Goal: Information Seeking & Learning: Learn about a topic

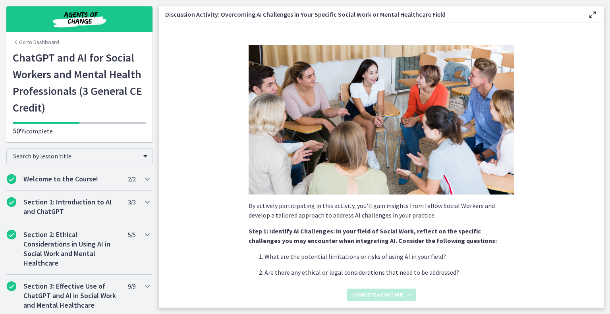
scroll to position [369, 0]
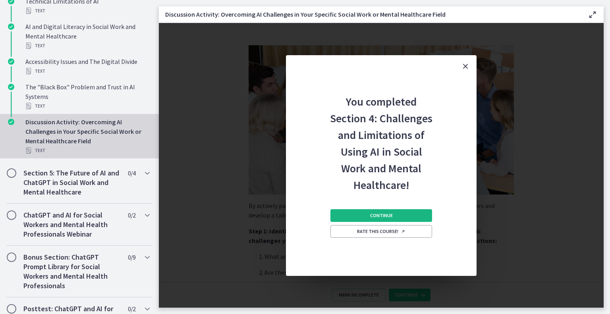
click at [390, 212] on button "Continue" at bounding box center [381, 215] width 102 height 13
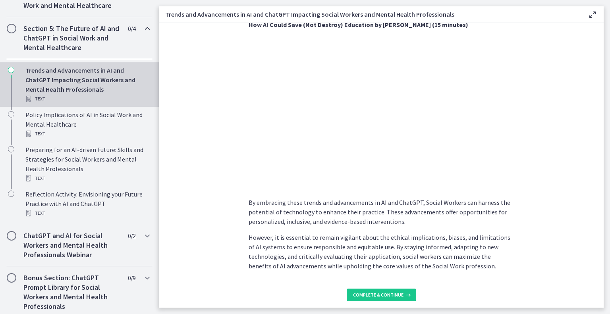
scroll to position [580, 0]
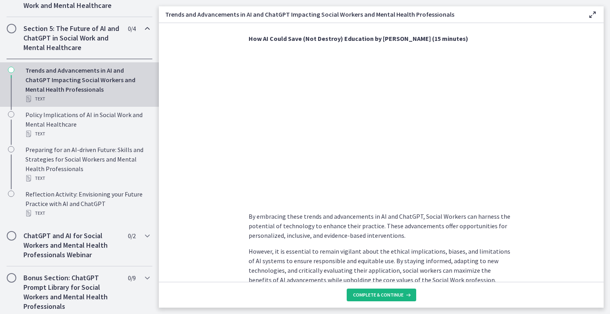
click at [397, 291] on button "Complete & continue" at bounding box center [381, 295] width 69 height 13
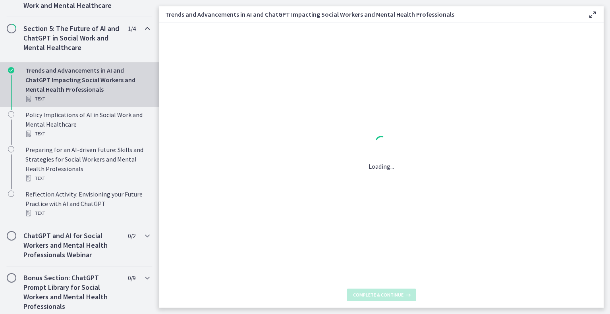
scroll to position [0, 0]
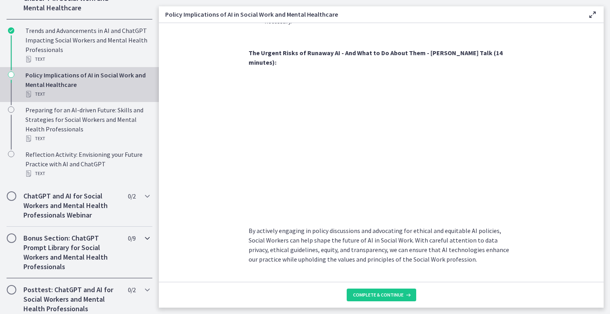
scroll to position [342, 0]
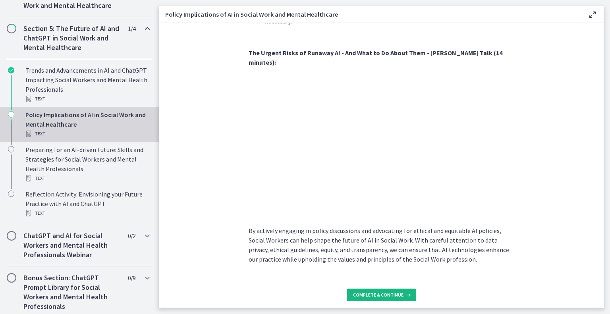
click at [376, 293] on span "Complete & continue" at bounding box center [378, 295] width 50 height 6
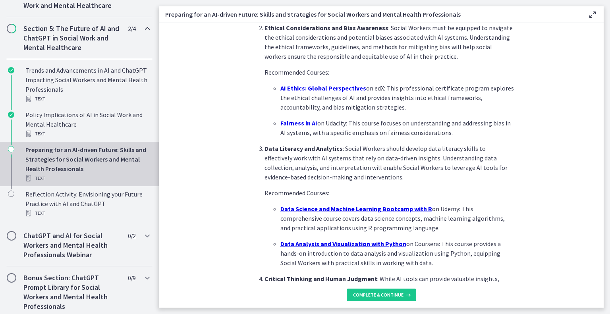
scroll to position [541, 0]
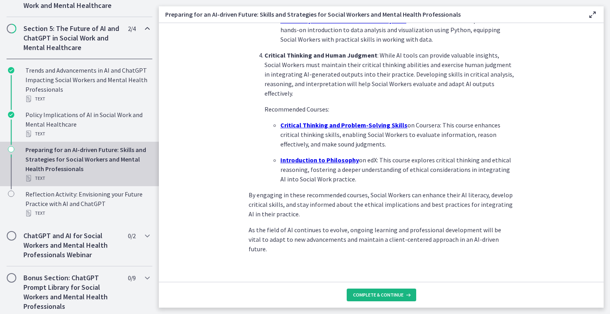
click at [382, 292] on span "Complete & continue" at bounding box center [378, 295] width 50 height 6
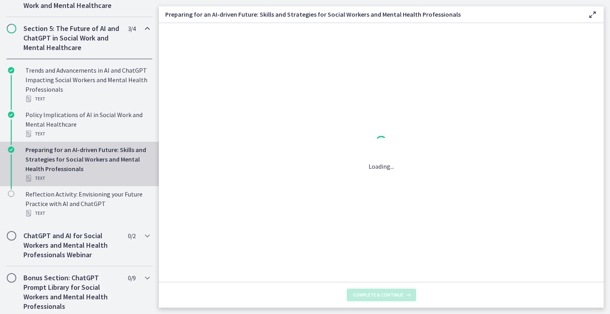
scroll to position [0, 0]
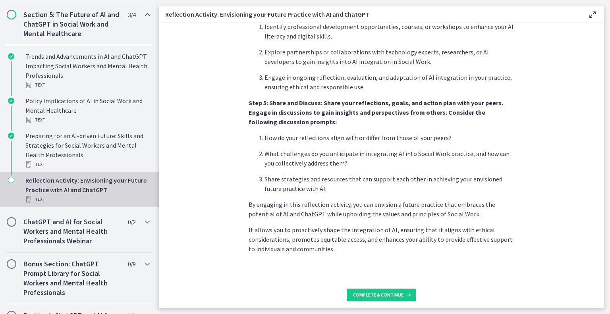
scroll to position [461, 0]
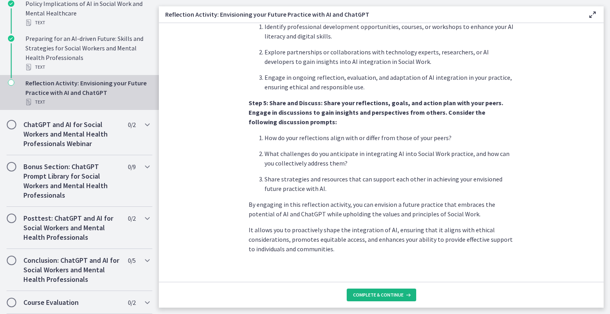
click at [405, 296] on icon at bounding box center [407, 295] width 8 height 6
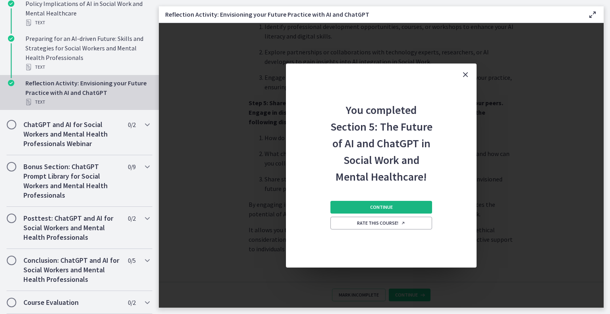
click at [419, 206] on button "Continue" at bounding box center [381, 207] width 102 height 13
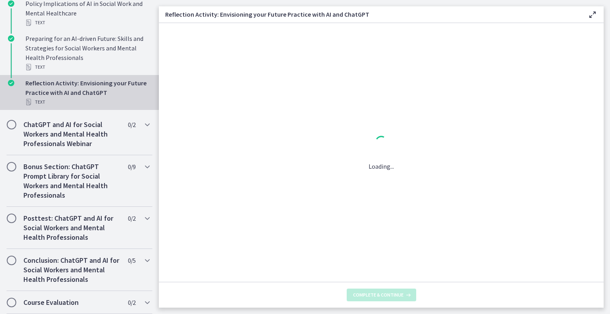
scroll to position [0, 0]
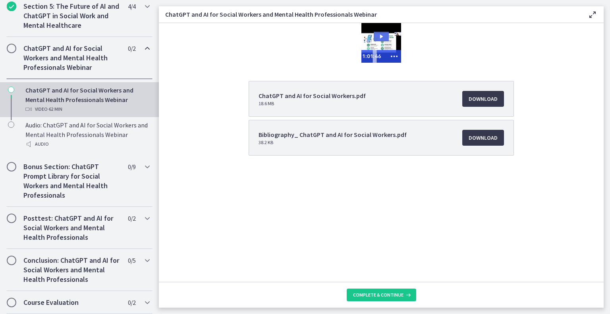
click at [382, 34] on icon "Play Video: cj0g463og4drpe1jdpg0.mp4" at bounding box center [381, 37] width 15 height 10
click at [393, 55] on icon "Show more buttons" at bounding box center [394, 56] width 18 height 15
click at [384, 57] on icon "Fullscreen" at bounding box center [379, 56] width 18 height 15
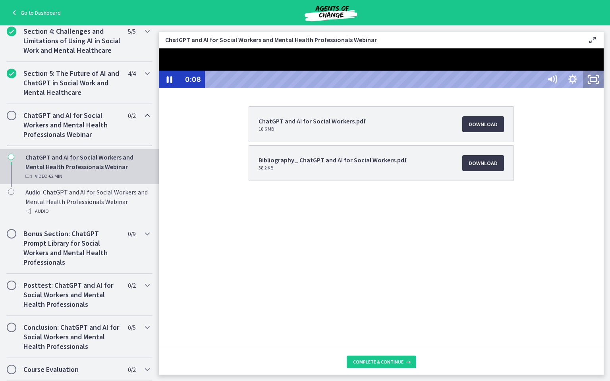
click at [604, 88] on icon "Unfullscreen" at bounding box center [593, 79] width 21 height 17
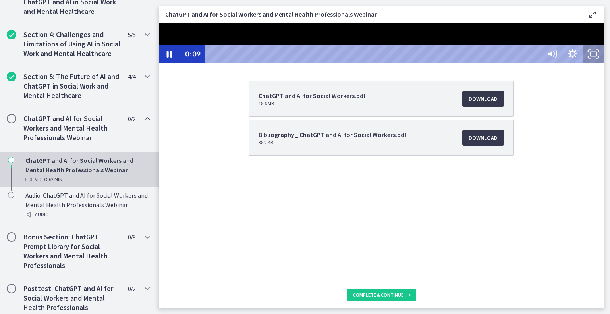
scroll to position [372, 0]
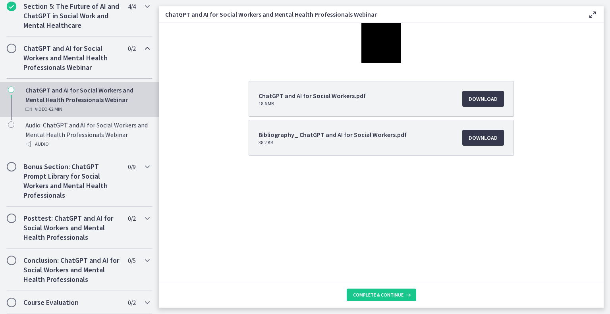
click at [588, 14] on icon at bounding box center [593, 15] width 10 height 10
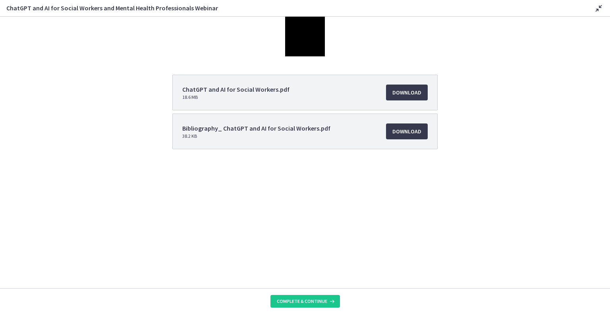
click at [600, 11] on icon at bounding box center [599, 9] width 10 height 10
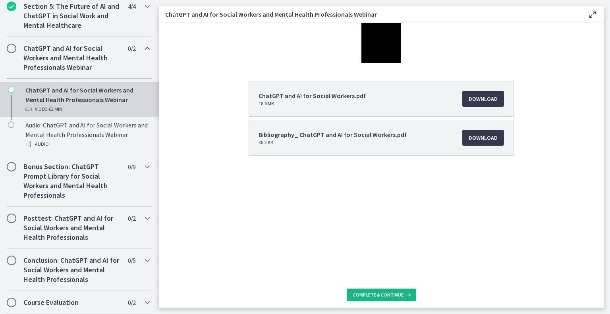
click at [394, 297] on span "Complete & continue" at bounding box center [378, 295] width 50 height 6
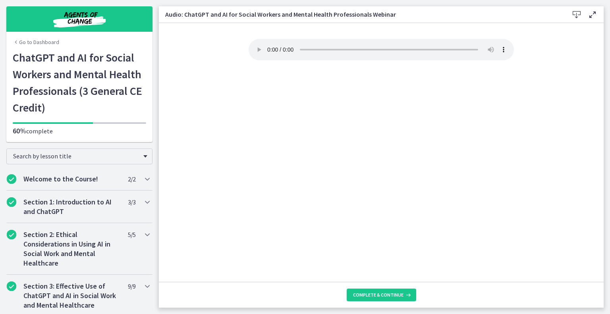
click at [310, 198] on div "Your browser doesn't support the audio element. Download it here" at bounding box center [381, 160] width 278 height 243
